Goal: Transaction & Acquisition: Purchase product/service

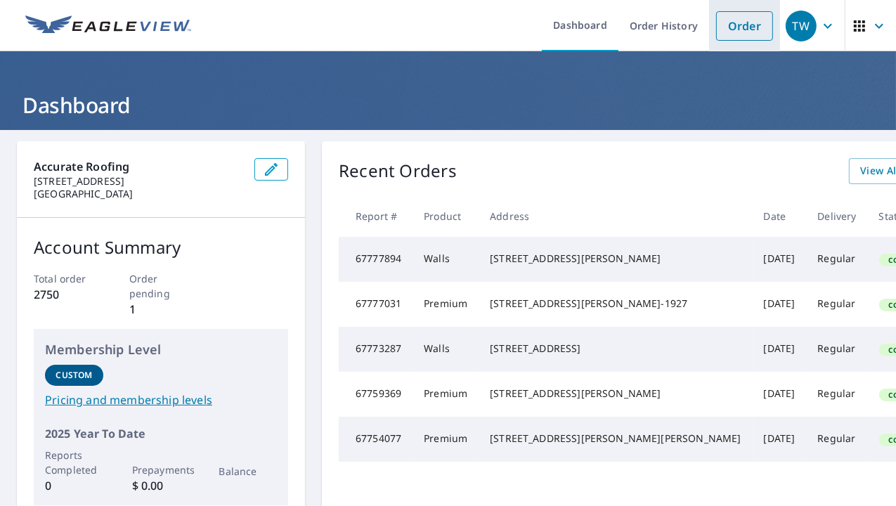
click at [733, 26] on link "Order" at bounding box center [744, 25] width 57 height 29
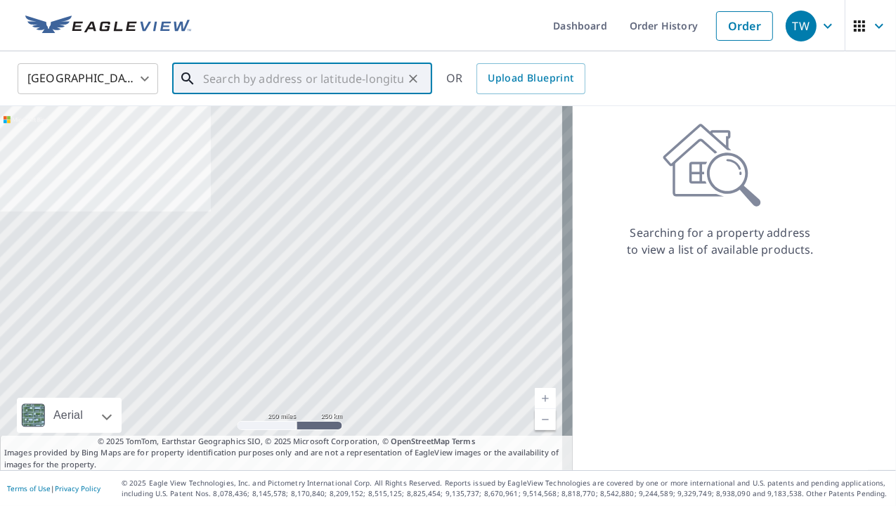
click at [221, 75] on input "text" at bounding box center [303, 78] width 200 height 39
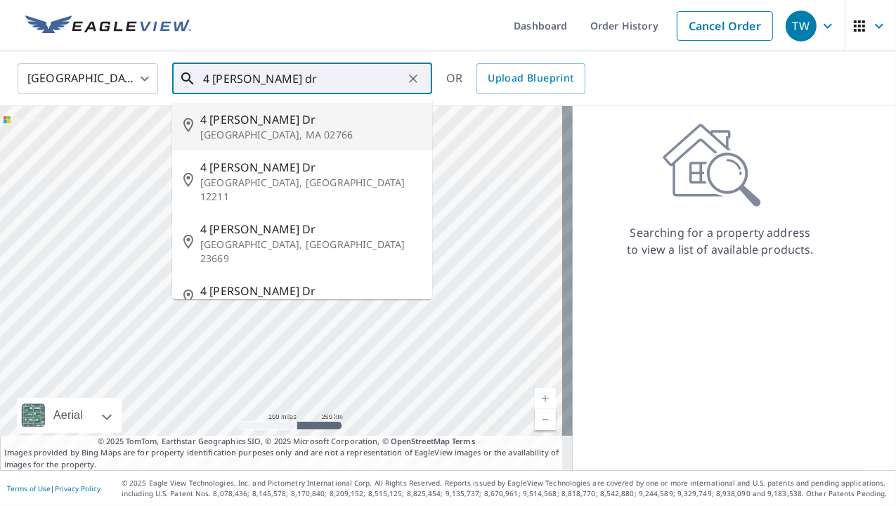
click at [303, 83] on input "4 [PERSON_NAME] dr" at bounding box center [303, 78] width 200 height 39
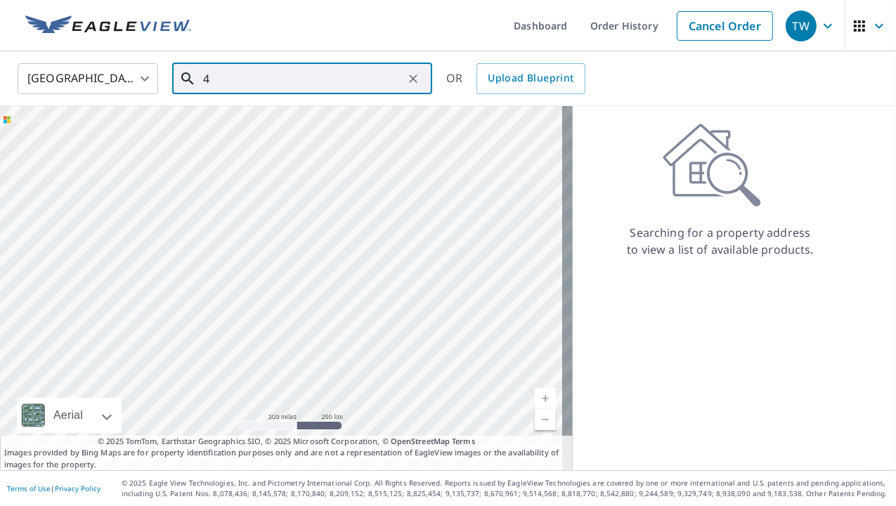
type input "4"
click at [258, 119] on span "3 Beardsly Ct" at bounding box center [310, 119] width 221 height 17
type input "[STREET_ADDRESS]"
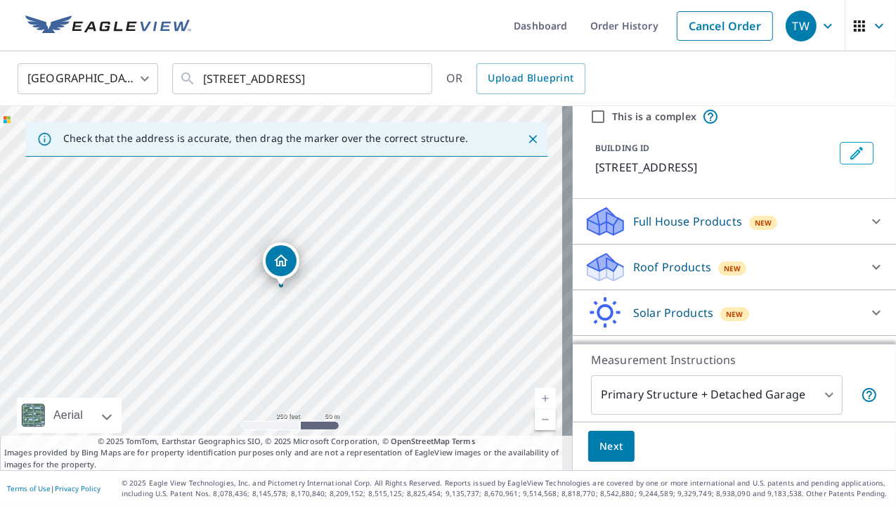
scroll to position [70, 0]
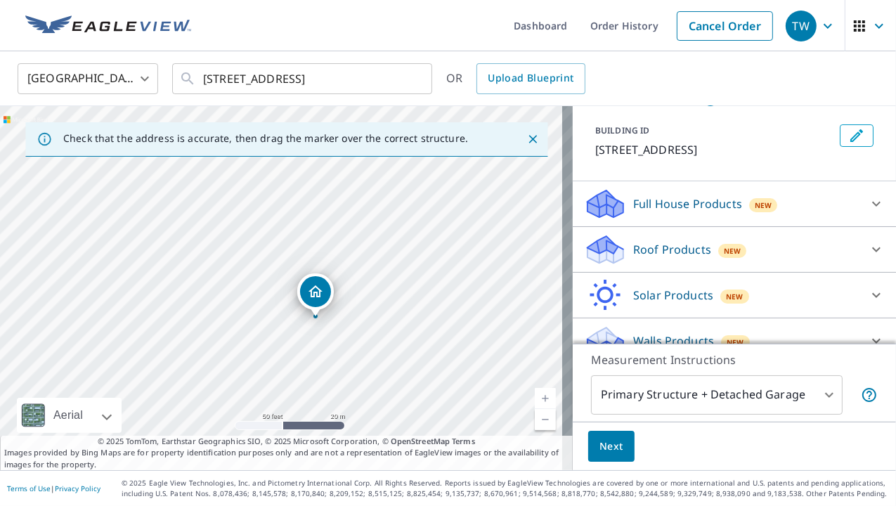
drag, startPoint x: 356, startPoint y: 365, endPoint x: 345, endPoint y: 320, distance: 46.3
click at [354, 357] on div "[STREET_ADDRESS]" at bounding box center [286, 288] width 572 height 364
drag, startPoint x: 294, startPoint y: 289, endPoint x: 327, endPoint y: 342, distance: 61.8
click at [528, 136] on icon "Close" at bounding box center [532, 139] width 14 height 14
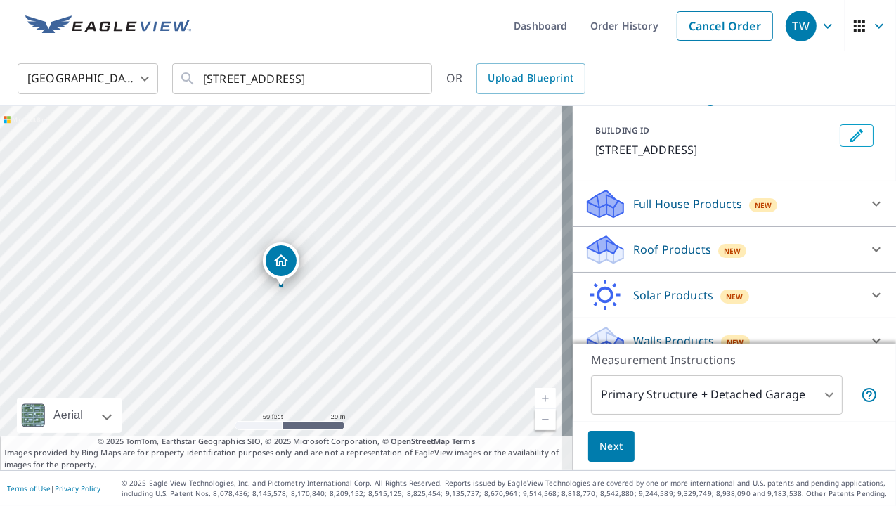
click at [612, 454] on span "Next" at bounding box center [611, 447] width 24 height 18
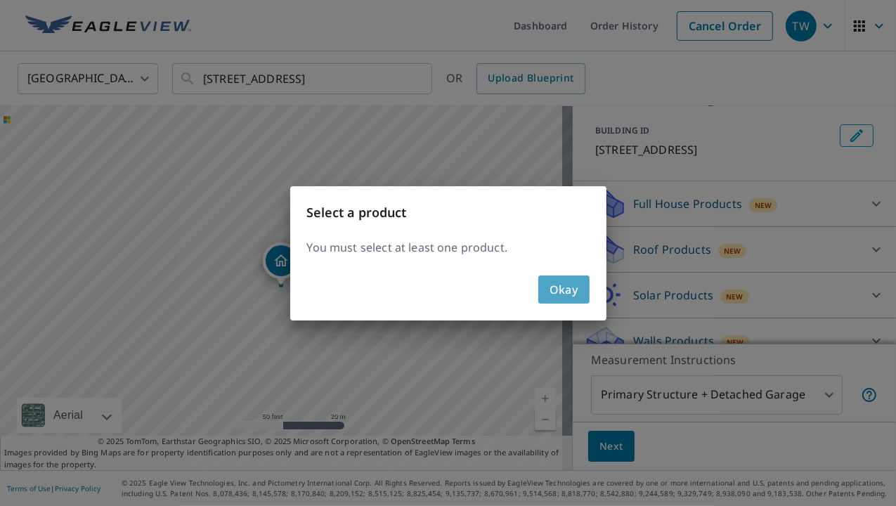
click at [565, 289] on span "Okay" at bounding box center [563, 290] width 29 height 20
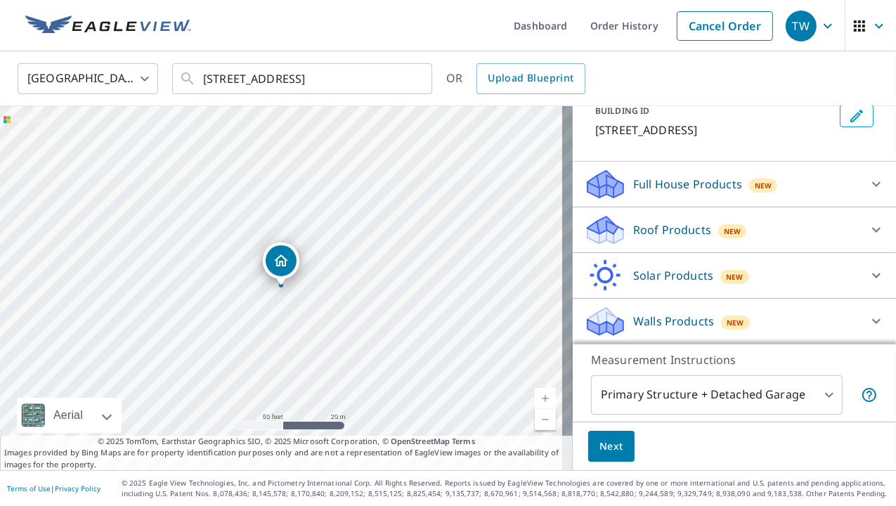
scroll to position [107, 0]
click at [820, 393] on body "TW TW Dashboard Order History Cancel Order TW [GEOGRAPHIC_DATA] [GEOGRAPHIC_DAT…" at bounding box center [448, 253] width 896 height 506
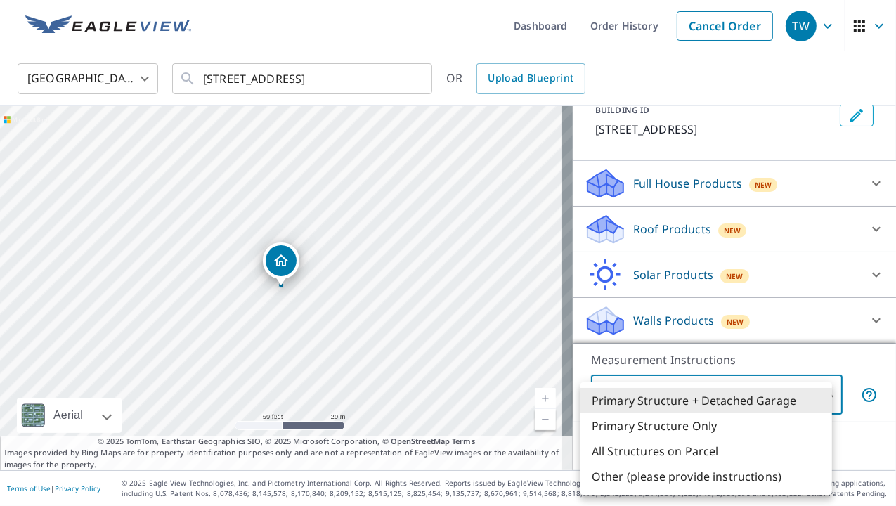
click at [682, 426] on li "Primary Structure Only" at bounding box center [705, 425] width 251 height 25
type input "2"
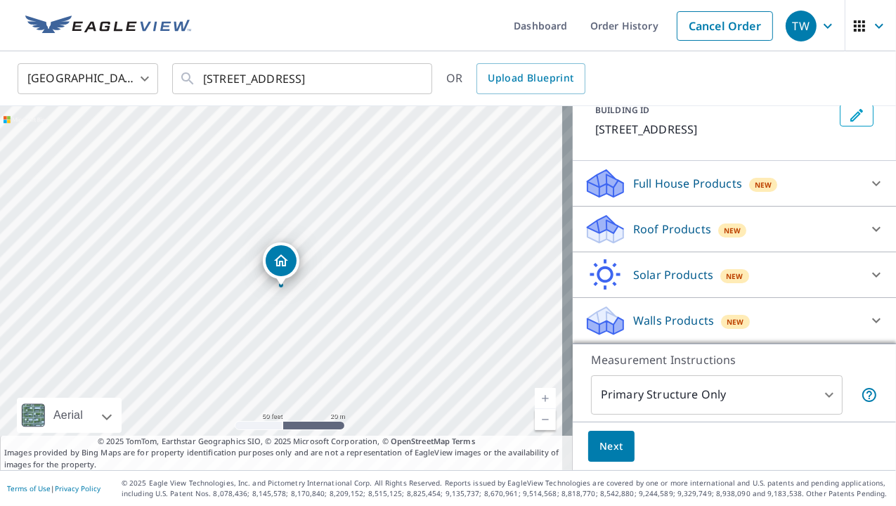
click at [651, 225] on p "Roof Products" at bounding box center [672, 229] width 78 height 17
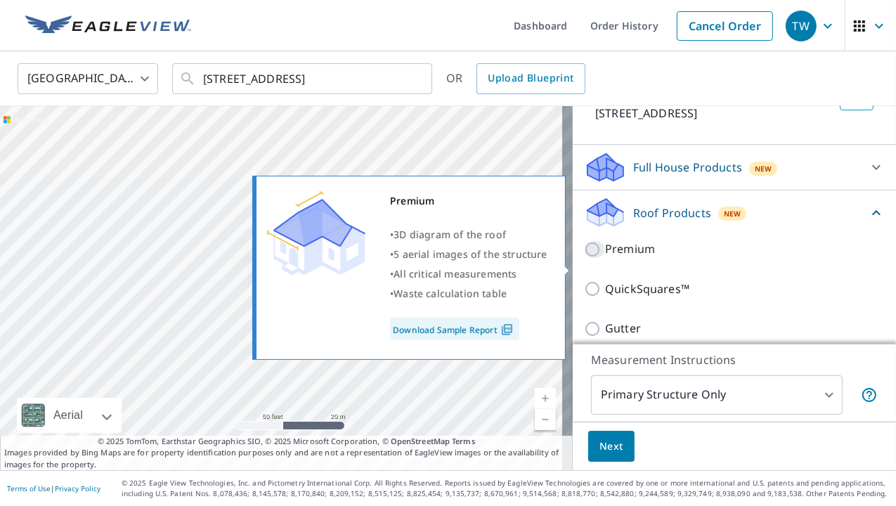
click at [584, 258] on input "Premium" at bounding box center [594, 249] width 21 height 17
checkbox input "true"
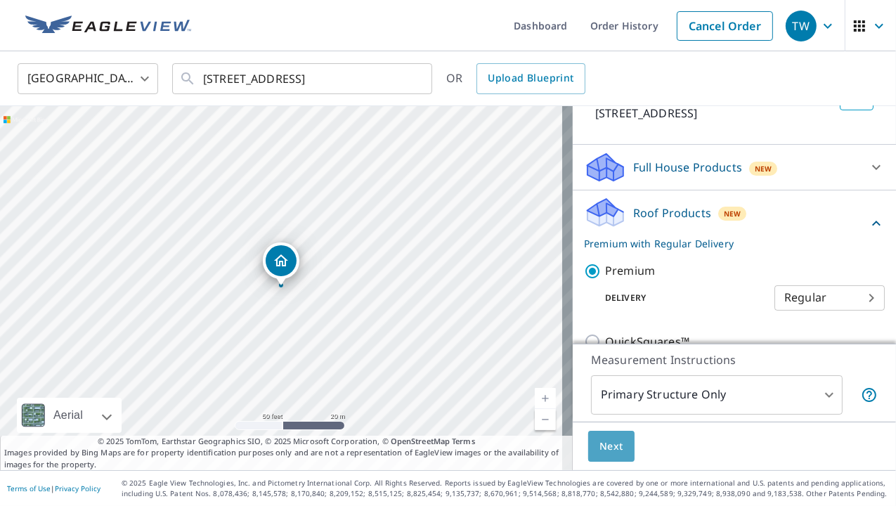
click at [606, 446] on span "Next" at bounding box center [611, 447] width 24 height 18
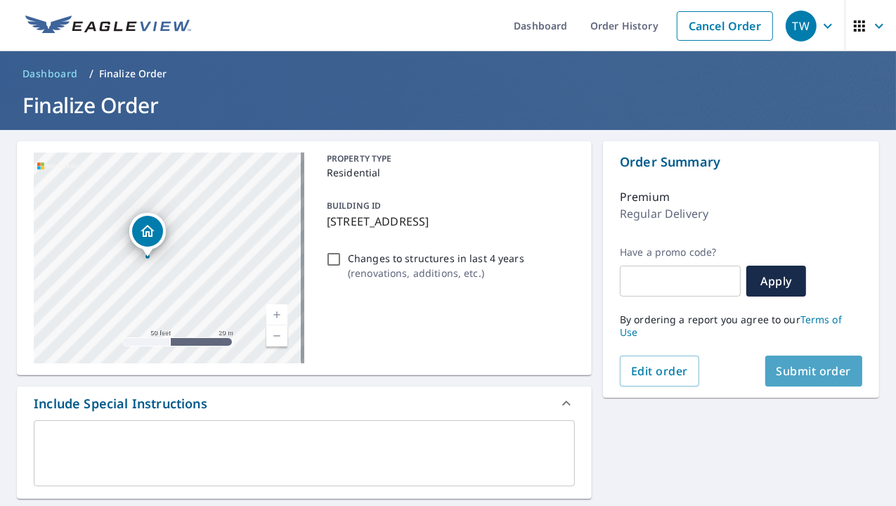
click at [800, 367] on span "Submit order" at bounding box center [813, 370] width 75 height 15
checkbox input "true"
